Goal: Information Seeking & Learning: Learn about a topic

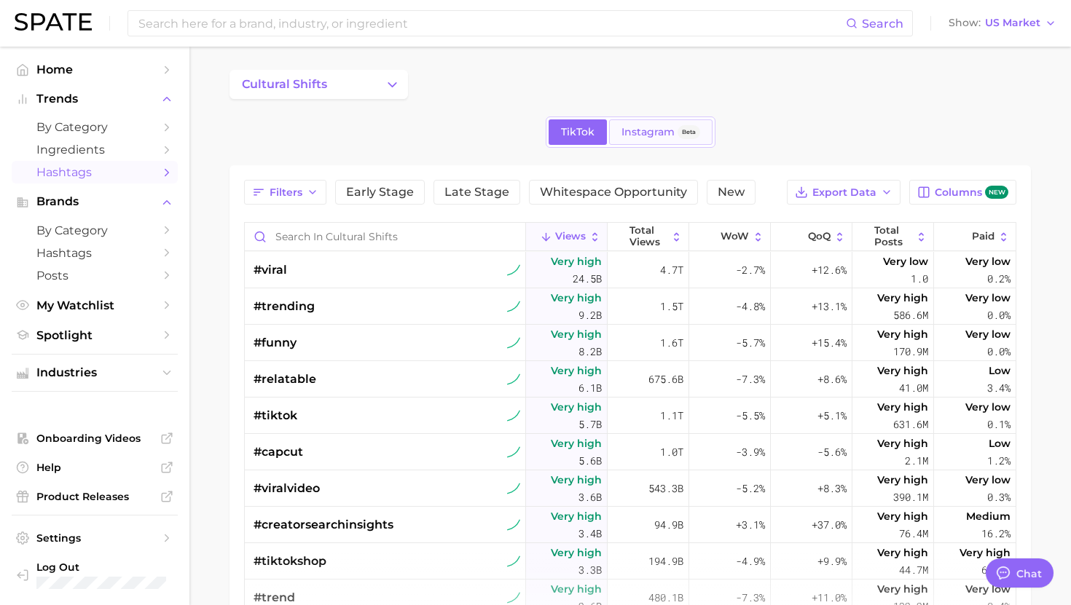
click at [621, 128] on span "Instagram" at bounding box center [647, 132] width 53 height 12
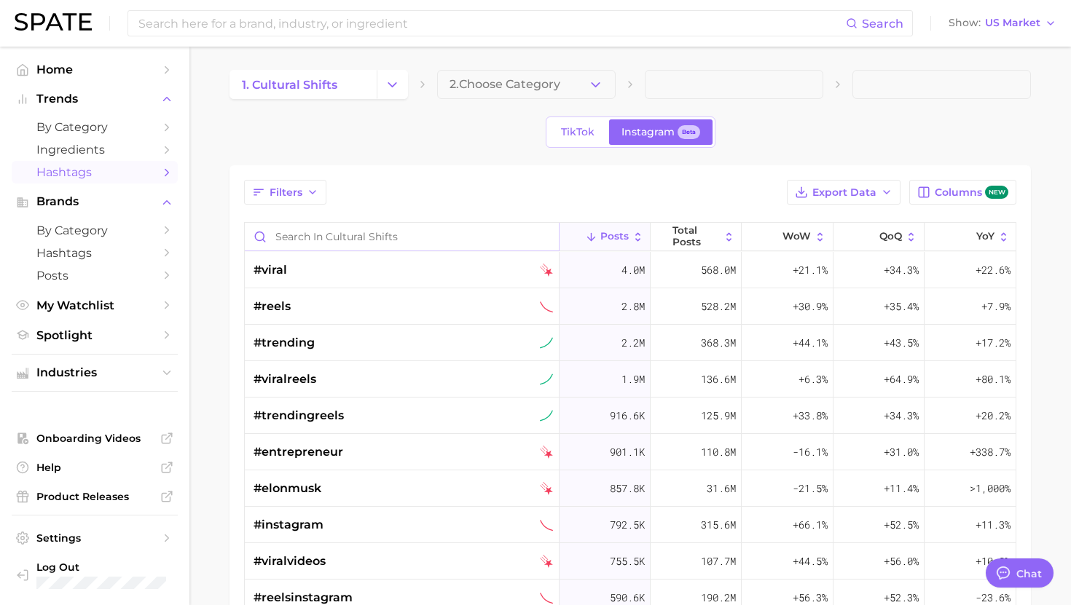
click at [432, 233] on input "Search in cultural shifts" at bounding box center [402, 237] width 314 height 28
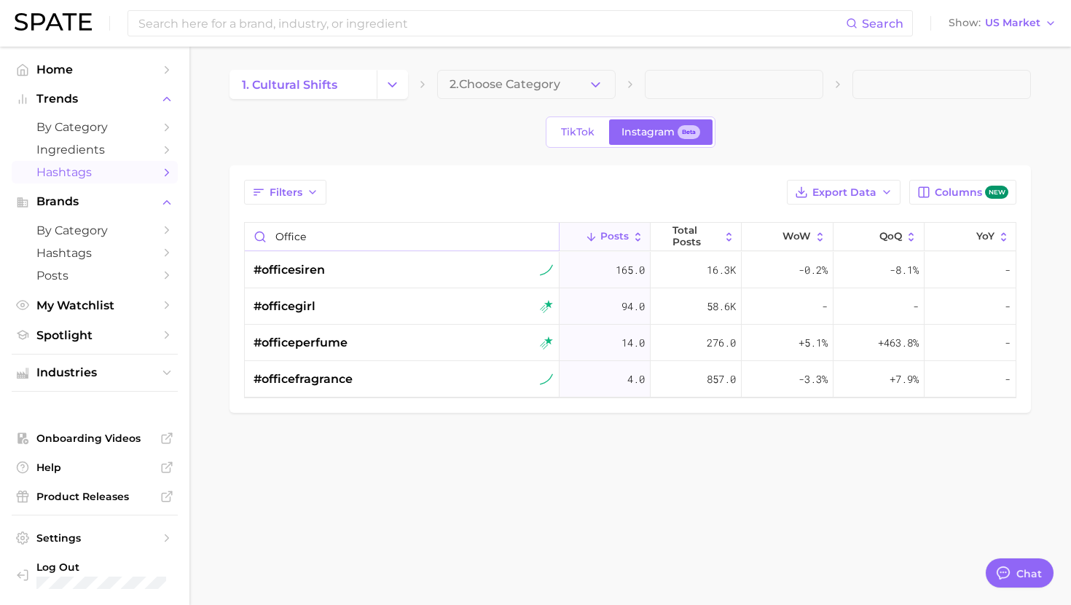
click at [369, 242] on input "office" at bounding box center [402, 237] width 314 height 28
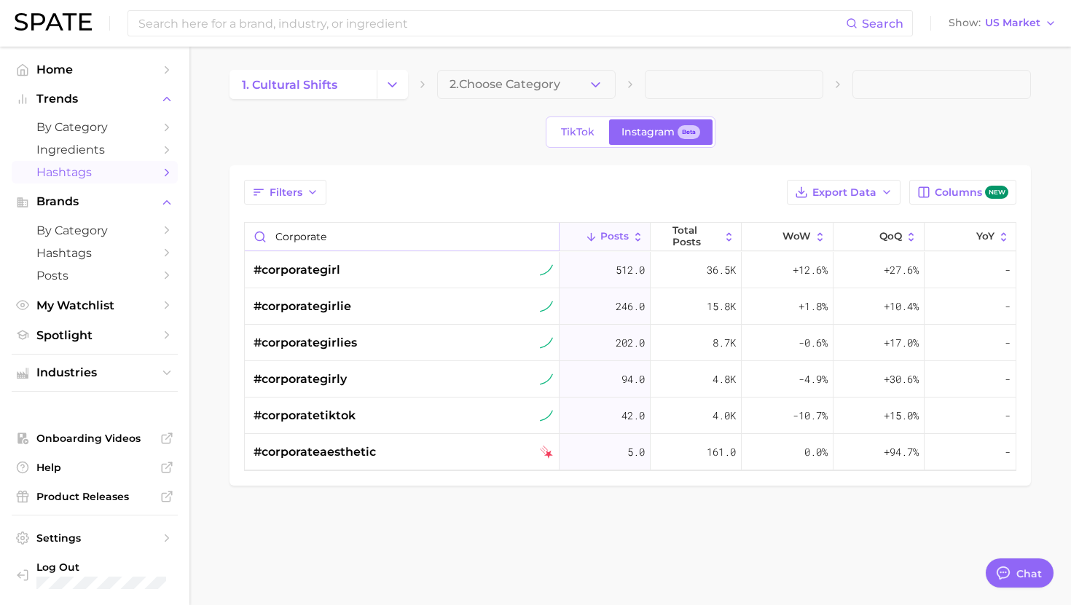
click at [387, 243] on input "corporate" at bounding box center [402, 237] width 314 height 28
click at [453, 231] on input "corporate" at bounding box center [402, 237] width 314 height 28
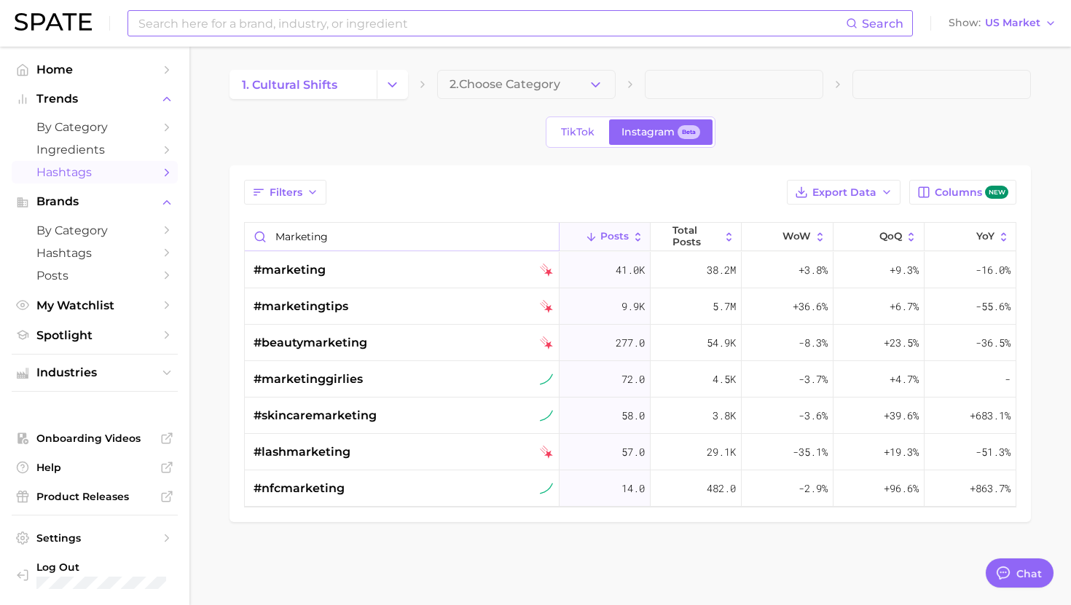
type input "marketing"
